Goal: Task Accomplishment & Management: Use online tool/utility

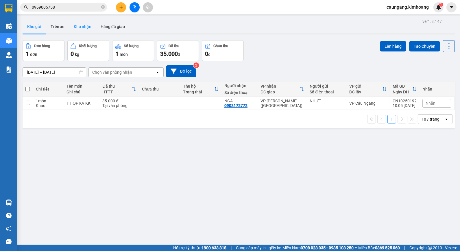
click at [73, 28] on button "Kho nhận" at bounding box center [82, 27] width 27 height 14
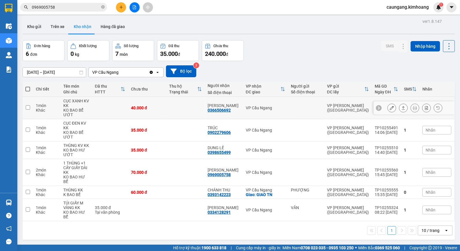
click at [277, 105] on td "VP Cầu Ngang" at bounding box center [265, 108] width 45 height 22
checkbox input "true"
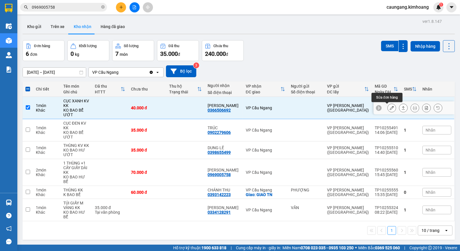
click at [389, 108] on icon at bounding box center [391, 108] width 4 height 4
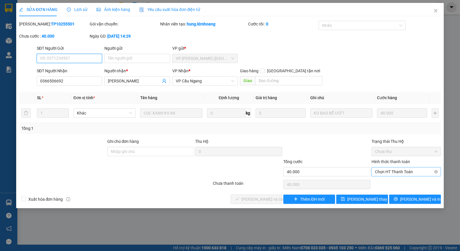
click at [390, 171] on span "Chọn HT Thanh Toán" at bounding box center [406, 171] width 62 height 9
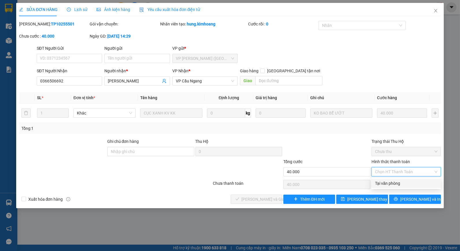
drag, startPoint x: 392, startPoint y: 183, endPoint x: 383, endPoint y: 184, distance: 9.0
click at [392, 183] on div "Tại văn phòng" at bounding box center [406, 183] width 62 height 6
type input "0"
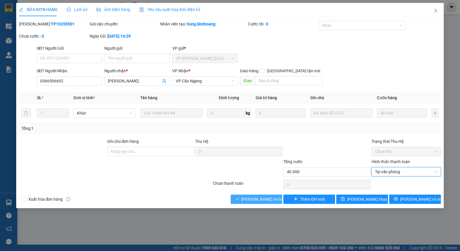
click at [273, 195] on button "[PERSON_NAME] và Giao hàng" at bounding box center [257, 198] width 52 height 9
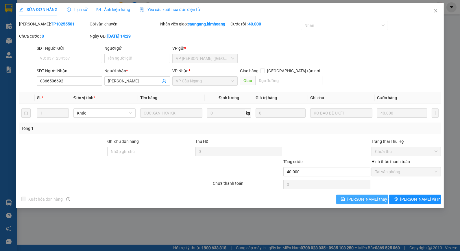
click at [363, 200] on span "[PERSON_NAME] thay đổi" at bounding box center [370, 199] width 46 height 6
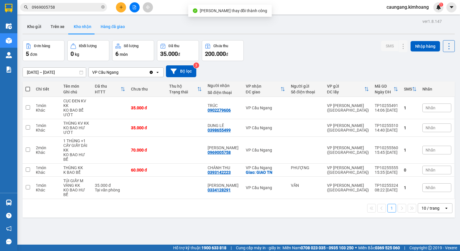
click at [118, 26] on button "Hàng đã giao" at bounding box center [113, 27] width 34 height 14
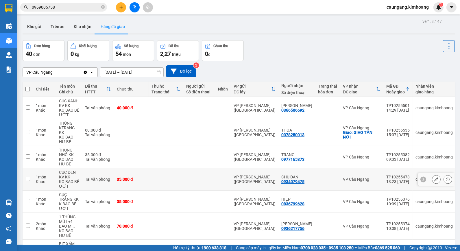
click at [186, 180] on td at bounding box center [199, 179] width 32 height 22
checkbox input "true"
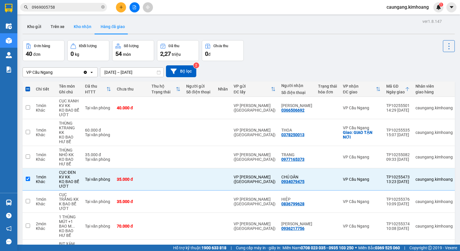
click at [90, 25] on button "Kho nhận" at bounding box center [82, 27] width 27 height 14
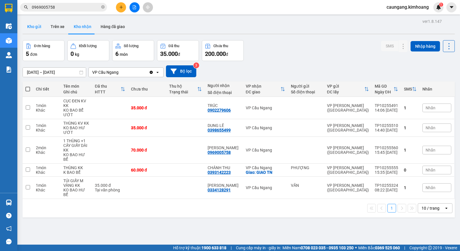
click at [38, 29] on button "Kho gửi" at bounding box center [34, 27] width 23 height 14
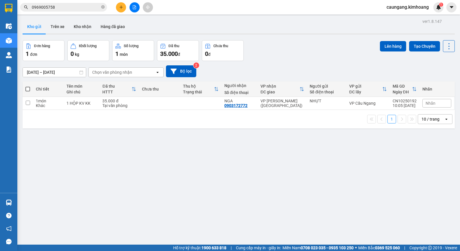
click at [23, 20] on button "Kho gửi" at bounding box center [34, 27] width 23 height 14
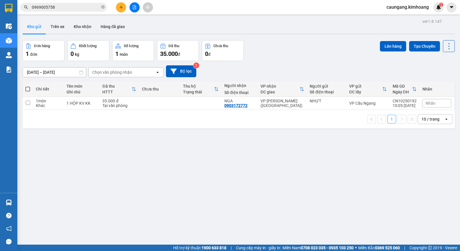
click at [23, 20] on button "Kho gửi" at bounding box center [34, 27] width 23 height 14
click at [120, 7] on icon "plus" at bounding box center [120, 7] width 3 height 0
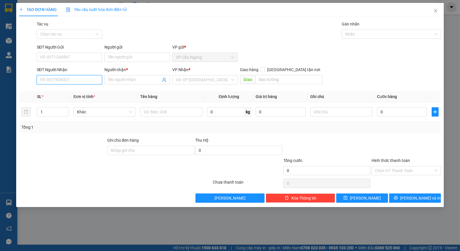
click at [88, 79] on input "SĐT Người Nhận" at bounding box center [69, 79] width 65 height 9
type input "0877877991"
click at [130, 82] on input "Người nhận *" at bounding box center [134, 80] width 53 height 6
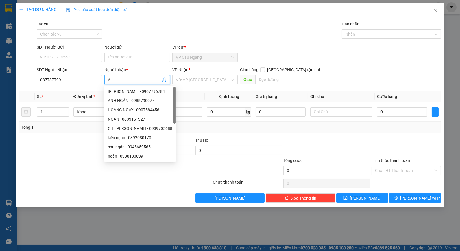
type input "A"
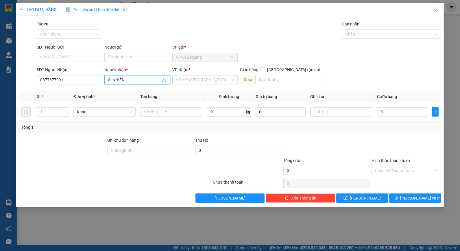
type input "ÁI NHIÊN"
drag, startPoint x: 53, startPoint y: 164, endPoint x: 144, endPoint y: 113, distance: 104.9
click at [53, 164] on div at bounding box center [79, 167] width 123 height 20
click at [200, 79] on input "search" at bounding box center [203, 79] width 54 height 9
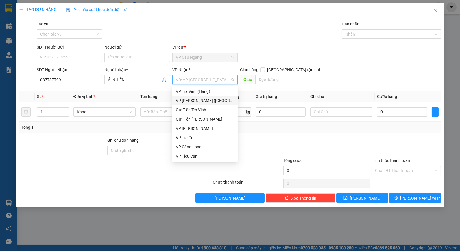
drag, startPoint x: 203, startPoint y: 101, endPoint x: 268, endPoint y: 62, distance: 76.0
click at [206, 101] on div "VP [PERSON_NAME] ([GEOGRAPHIC_DATA])" at bounding box center [205, 100] width 58 height 6
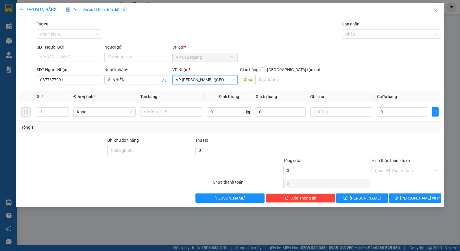
click at [278, 38] on div "Tác vụ Chọn tác vụ Gán nhãn Nhãn" at bounding box center [239, 31] width 406 height 20
click at [188, 114] on input "text" at bounding box center [171, 111] width 62 height 9
type input "1 THÙNG MÚT KV KK"
drag, startPoint x: 353, startPoint y: 139, endPoint x: 347, endPoint y: 133, distance: 8.4
click at [353, 138] on div at bounding box center [327, 147] width 88 height 20
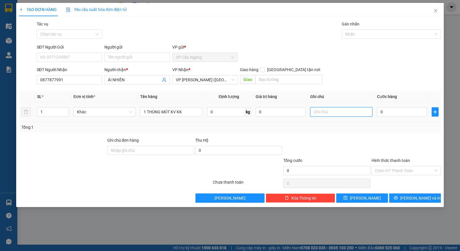
click at [343, 113] on input "text" at bounding box center [341, 111] width 62 height 9
type input "KO BAO HU BỂ"
click at [389, 125] on div "Tổng: 1" at bounding box center [229, 127] width 417 height 6
click at [389, 114] on input "0" at bounding box center [402, 111] width 50 height 9
type input "4"
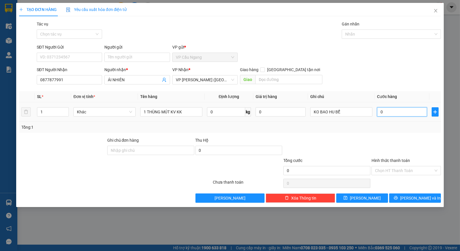
type input "4"
type input "40"
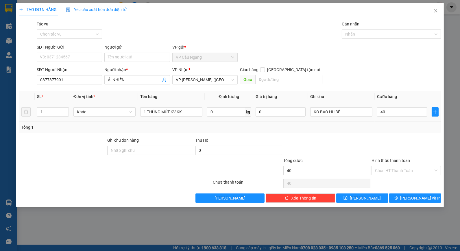
type input "40.000"
click at [392, 129] on div "Tổng: 1" at bounding box center [229, 127] width 417 height 6
click at [406, 171] on input "Hình thức thanh toán" at bounding box center [404, 170] width 58 height 9
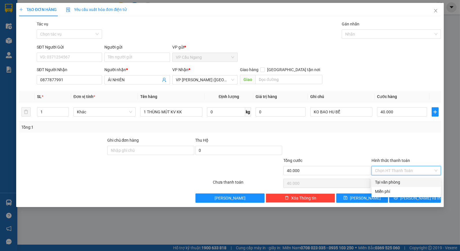
click at [408, 179] on div "Tại văn phòng" at bounding box center [406, 182] width 62 height 6
type input "0"
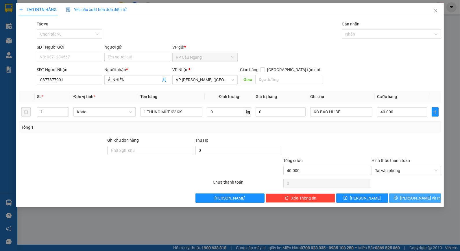
click at [417, 197] on span "[PERSON_NAME] và In" at bounding box center [420, 198] width 40 height 6
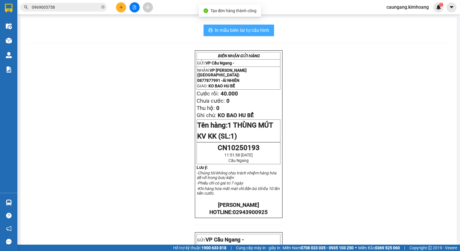
click at [256, 34] on span "In mẫu biên lai tự cấu hình" at bounding box center [242, 30] width 54 height 7
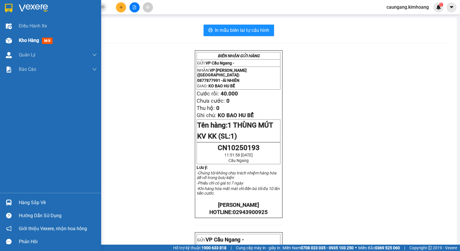
click at [23, 40] on span "Kho hàng" at bounding box center [29, 40] width 20 height 5
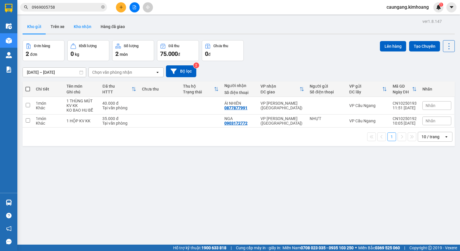
click at [84, 27] on button "Kho nhận" at bounding box center [82, 27] width 27 height 14
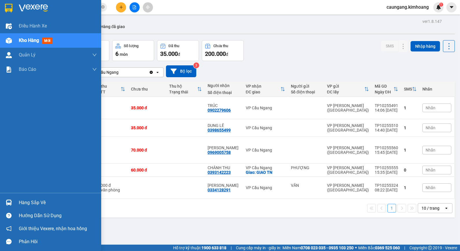
click at [19, 201] on div "Hàng sắp về" at bounding box center [58, 202] width 78 height 9
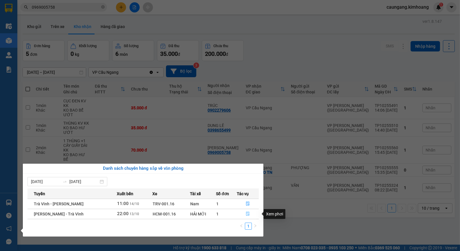
click at [246, 213] on icon "file-done" at bounding box center [247, 213] width 3 height 4
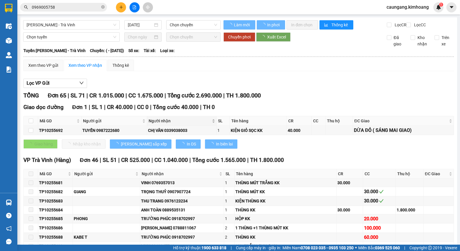
type input "[DATE]"
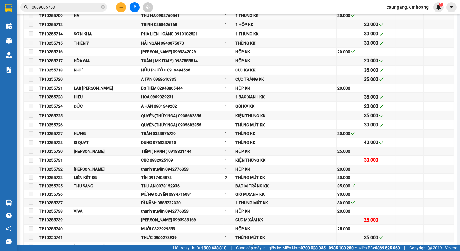
scroll to position [449, 0]
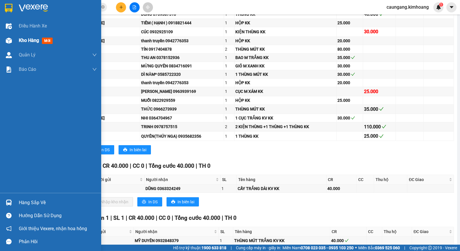
click at [22, 41] on span "Kho hàng" at bounding box center [29, 40] width 20 height 5
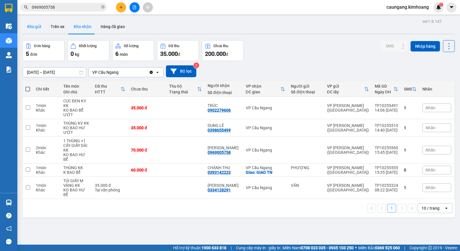
click at [29, 27] on button "Kho gửi" at bounding box center [34, 27] width 23 height 14
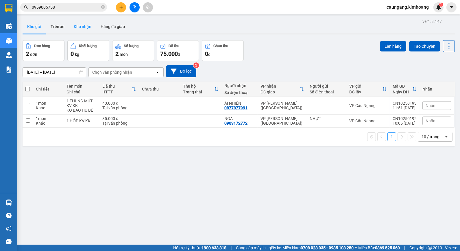
click at [84, 25] on button "Kho nhận" at bounding box center [82, 27] width 27 height 14
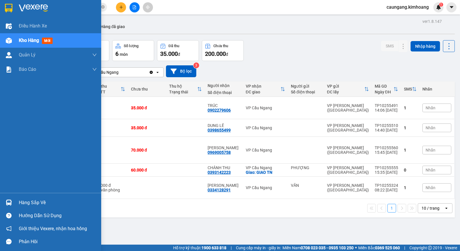
click at [26, 204] on div "Hàng sắp về" at bounding box center [58, 202] width 78 height 9
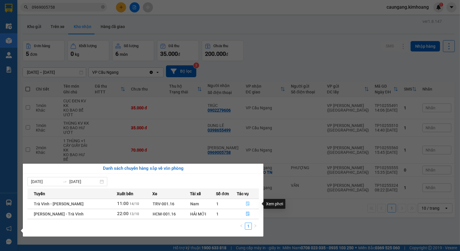
click at [246, 203] on icon "file-done" at bounding box center [247, 203] width 3 height 4
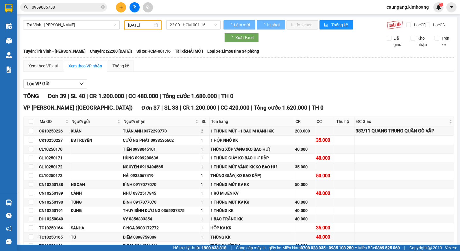
type input "[DATE]"
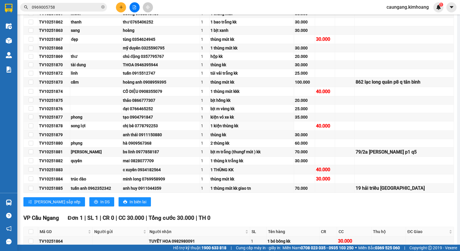
scroll to position [321, 0]
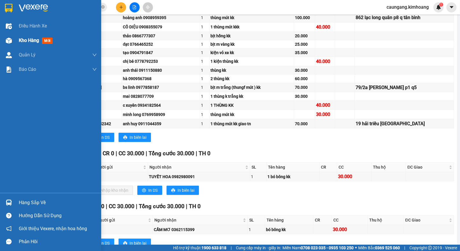
click at [18, 42] on div "Kho hàng mới" at bounding box center [50, 40] width 101 height 14
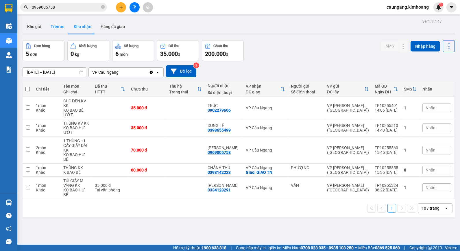
click at [55, 27] on button "Trên xe" at bounding box center [57, 27] width 23 height 14
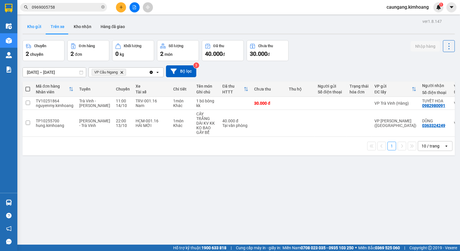
click at [38, 27] on button "Kho gửi" at bounding box center [34, 27] width 23 height 14
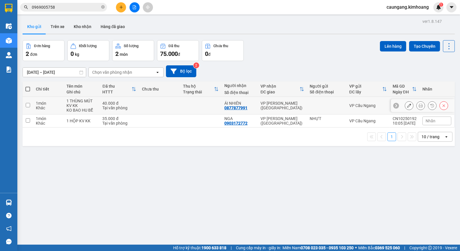
click at [300, 103] on div "VP [PERSON_NAME] ([GEOGRAPHIC_DATA])" at bounding box center [281, 105] width 43 height 9
checkbox input "true"
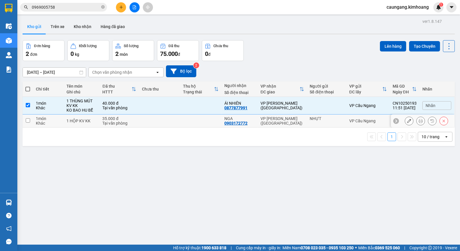
click at [297, 120] on div "VP [PERSON_NAME] ([GEOGRAPHIC_DATA])" at bounding box center [281, 120] width 43 height 9
checkbox input "true"
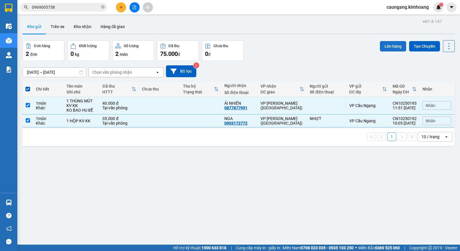
click at [384, 42] on button "Lên hàng" at bounding box center [393, 46] width 26 height 10
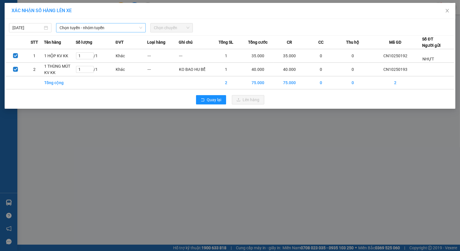
click at [101, 27] on span "Chọn tuyến - nhóm tuyến" at bounding box center [101, 27] width 83 height 9
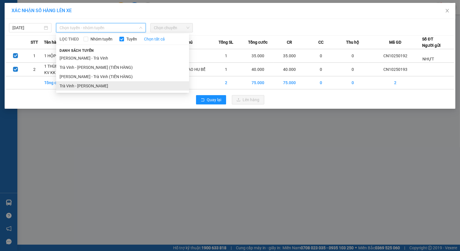
click at [115, 87] on li "Trà Vinh - [PERSON_NAME]" at bounding box center [122, 85] width 133 height 9
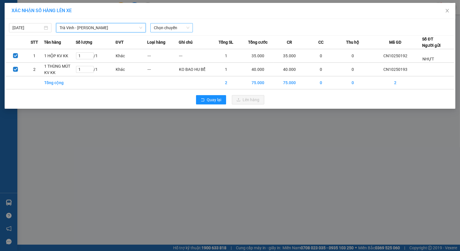
click at [175, 28] on span "Chọn chuyến" at bounding box center [172, 27] width 36 height 9
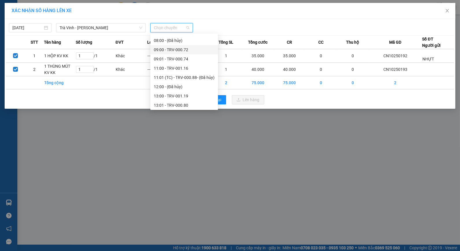
scroll to position [160, 0]
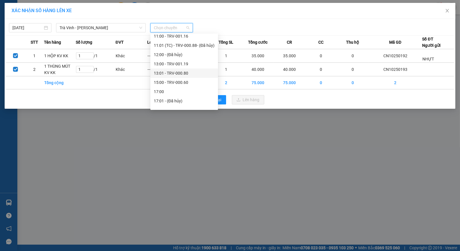
click at [176, 73] on div "13:01 - TRV-000.80" at bounding box center [184, 73] width 61 height 6
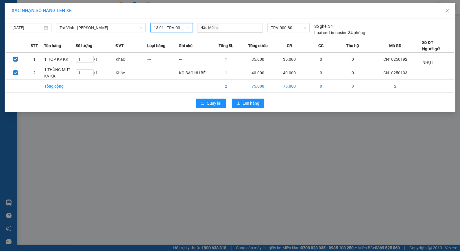
click at [174, 27] on span "13:01 - TRV-000.80" at bounding box center [172, 27] width 36 height 9
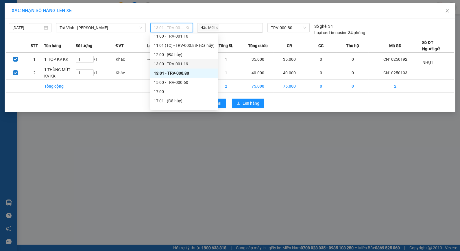
click at [178, 62] on div "13:00 - TRV-001.19" at bounding box center [184, 64] width 61 height 6
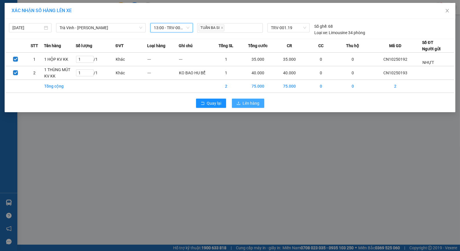
click at [245, 101] on span "Lên hàng" at bounding box center [251, 103] width 17 height 6
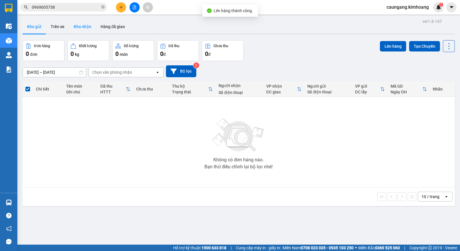
click at [82, 25] on button "Kho nhận" at bounding box center [82, 27] width 27 height 14
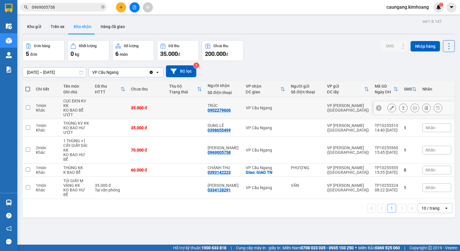
click at [69, 20] on button "Kho nhận" at bounding box center [82, 27] width 27 height 14
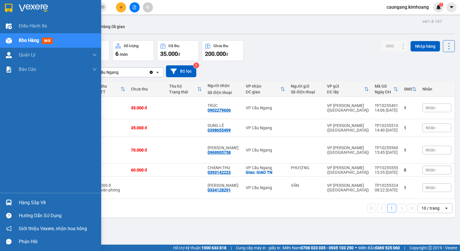
click at [32, 203] on div "Hàng sắp về" at bounding box center [58, 202] width 78 height 9
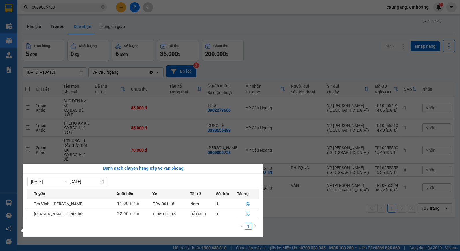
click at [246, 214] on icon "file-done" at bounding box center [248, 213] width 4 height 4
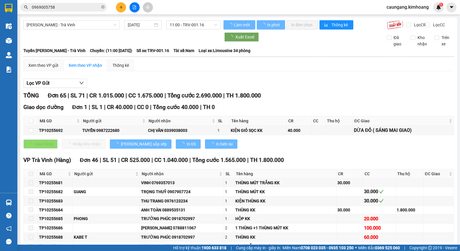
type input "[DATE]"
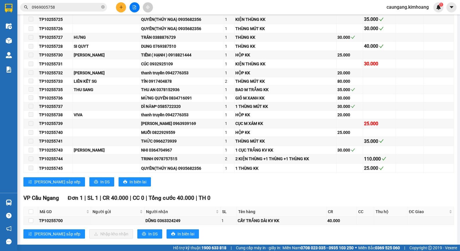
scroll to position [481, 0]
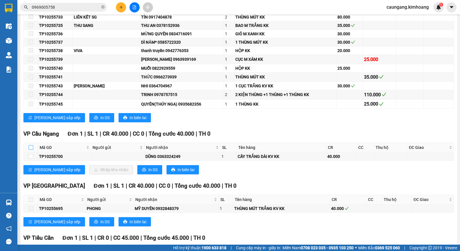
click at [31, 150] on input "checkbox" at bounding box center [31, 147] width 5 height 5
checkbox input "true"
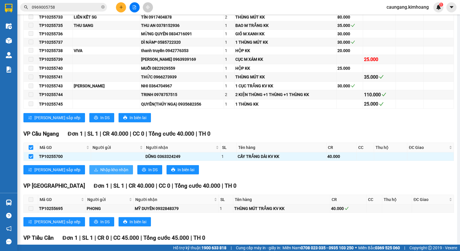
click at [100, 173] on span "Nhập kho nhận" at bounding box center [114, 169] width 28 height 6
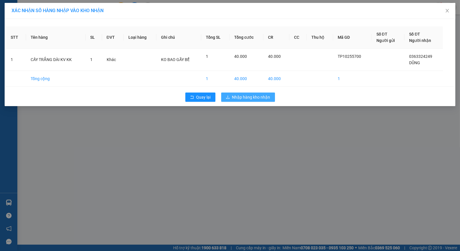
click at [246, 97] on span "Nhập hàng kho nhận" at bounding box center [251, 97] width 38 height 6
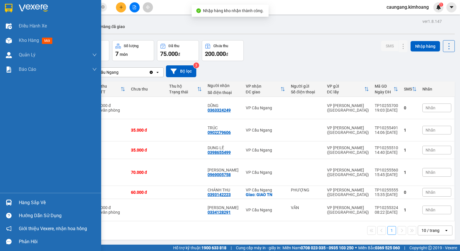
click at [25, 202] on div "Hàng sắp về" at bounding box center [58, 202] width 78 height 9
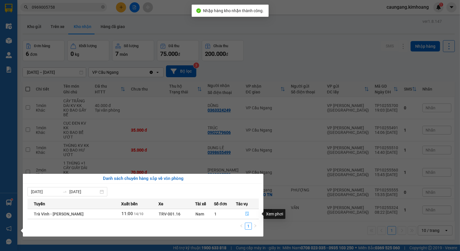
click at [246, 213] on icon "file-done" at bounding box center [247, 213] width 4 height 4
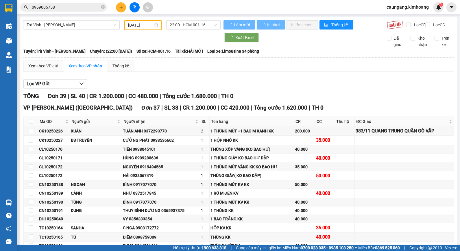
type input "[DATE]"
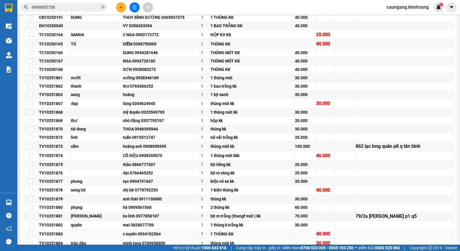
scroll to position [346, 0]
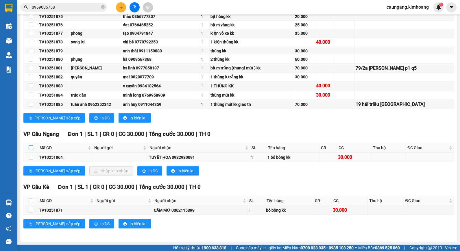
drag, startPoint x: 32, startPoint y: 148, endPoint x: 48, endPoint y: 152, distance: 16.8
click at [31, 148] on input "checkbox" at bounding box center [31, 147] width 5 height 5
checkbox input "true"
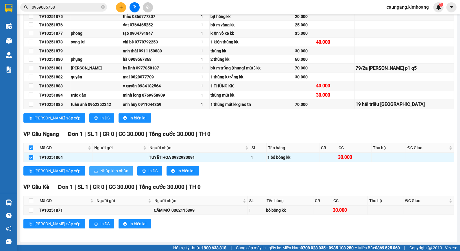
click at [100, 171] on span "Nhập kho nhận" at bounding box center [114, 171] width 28 height 6
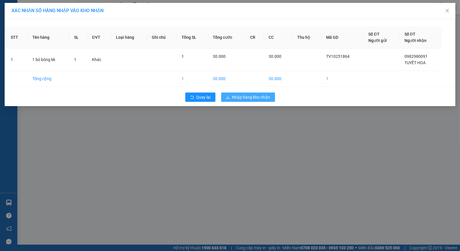
drag, startPoint x: 235, startPoint y: 96, endPoint x: 232, endPoint y: 95, distance: 3.0
click at [235, 96] on span "Nhập hàng kho nhận" at bounding box center [251, 97] width 38 height 6
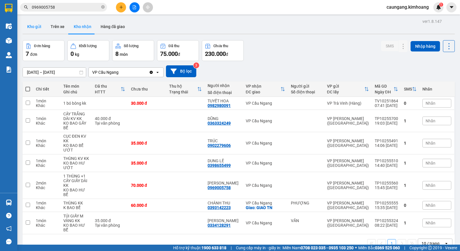
click at [37, 27] on button "Kho gửi" at bounding box center [34, 27] width 23 height 14
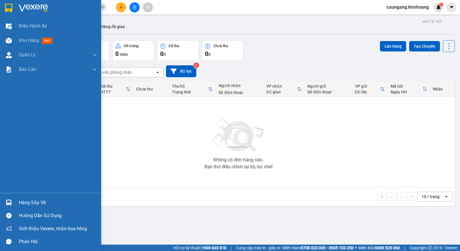
drag, startPoint x: 33, startPoint y: 200, endPoint x: 37, endPoint y: 200, distance: 3.5
click at [35, 200] on div "Hàng sắp về" at bounding box center [58, 202] width 78 height 9
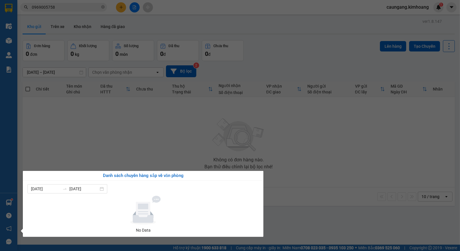
click at [201, 143] on section "Kết quả tìm kiếm ( 2 ) Bộ lọc Mã ĐH Trạng thái Món hàng Thu hộ Tổng cước Chưa c…" at bounding box center [230, 125] width 460 height 251
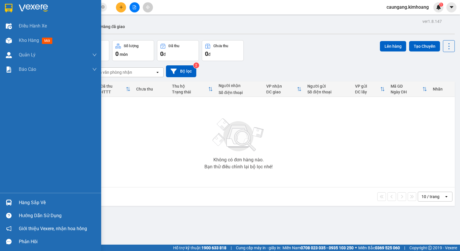
click at [20, 200] on div "Hàng sắp về" at bounding box center [58, 202] width 78 height 9
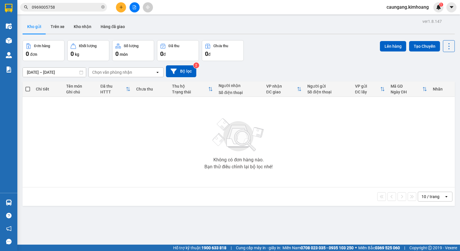
click at [228, 128] on section "Kết quả tìm kiếm ( 2 ) Bộ lọc Mã ĐH Trạng thái Món hàng Thu hộ Tổng cước Chưa c…" at bounding box center [230, 125] width 460 height 251
